Goal: Task Accomplishment & Management: Complete application form

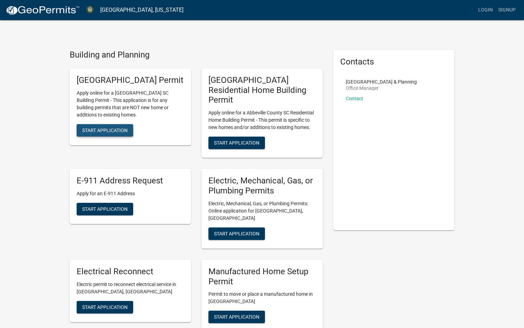
click at [120, 136] on button "Start Application" at bounding box center [105, 130] width 56 height 12
